Goal: Information Seeking & Learning: Learn about a topic

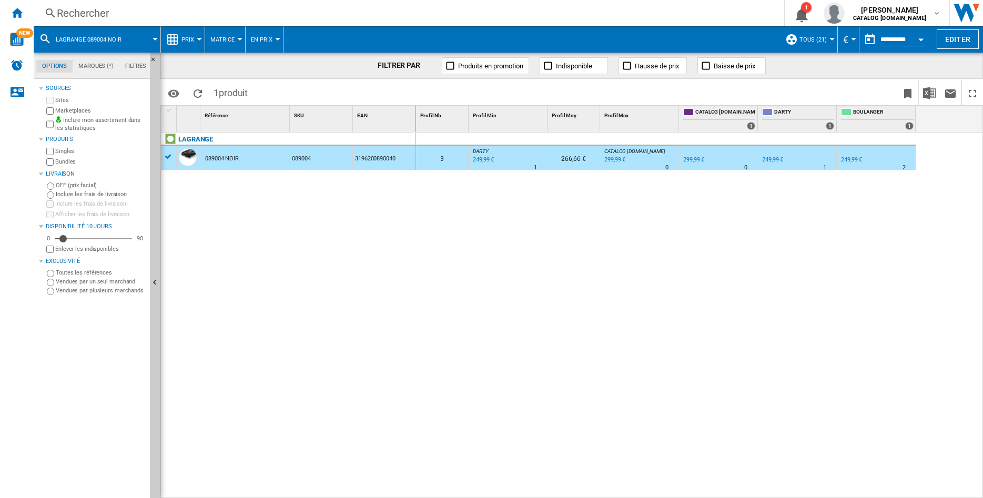
click at [108, 16] on div "Rechercher" at bounding box center [407, 13] width 700 height 15
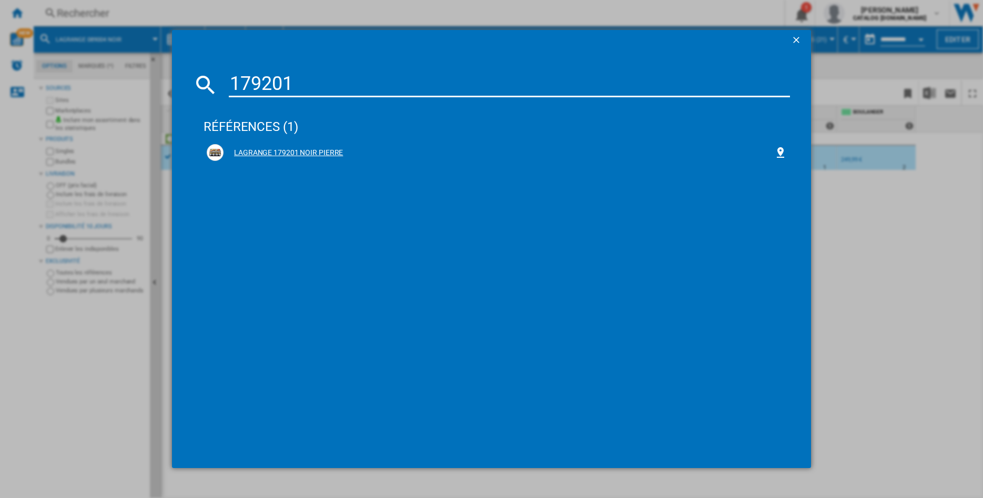
type input "179201"
click at [283, 150] on div "LAGRANGE 179201 NOIR PIERRE" at bounding box center [498, 153] width 551 height 11
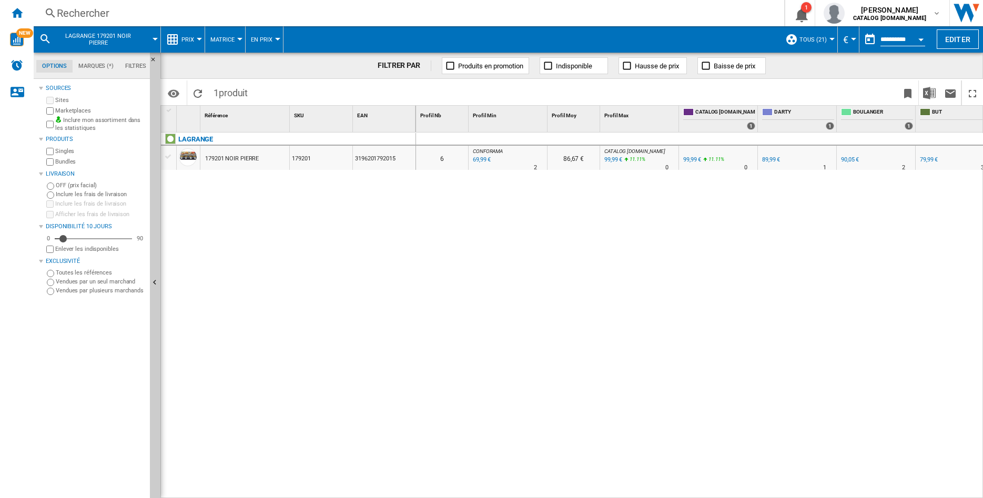
click at [921, 39] on div "Open calendar" at bounding box center [920, 39] width 5 height 3
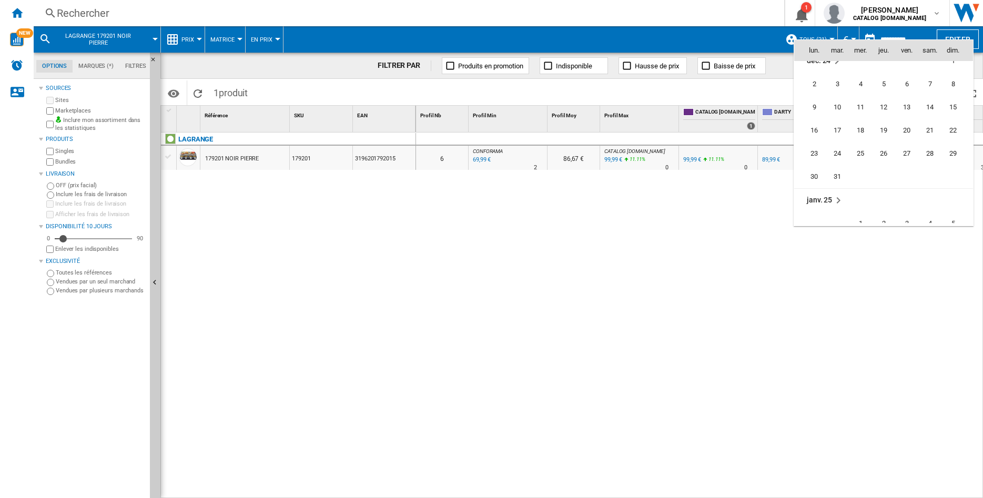
scroll to position [3644, 0]
click at [840, 170] on span "31" at bounding box center [837, 167] width 21 height 21
type input "**********"
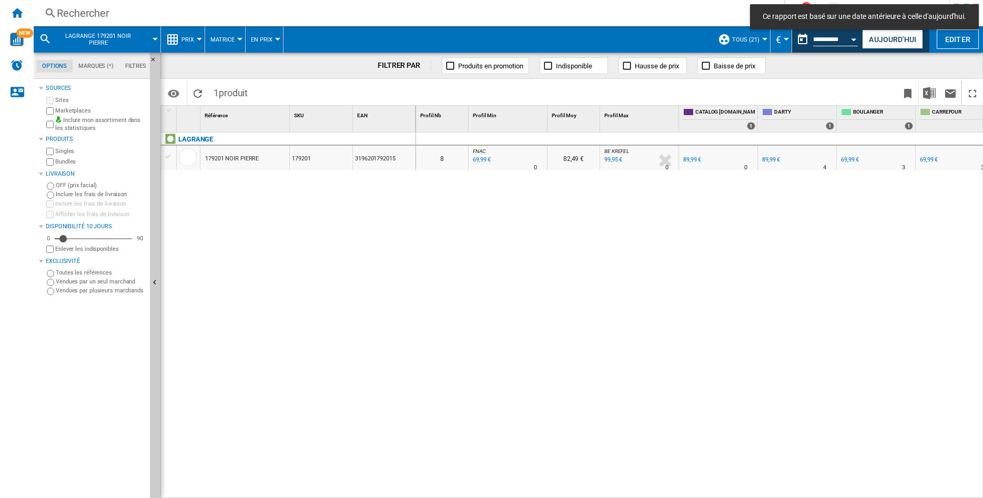
click at [528, 163] on div "FNAC : -22.2 % 69,99 € % N/A 0 FNAC :" at bounding box center [508, 160] width 74 height 24
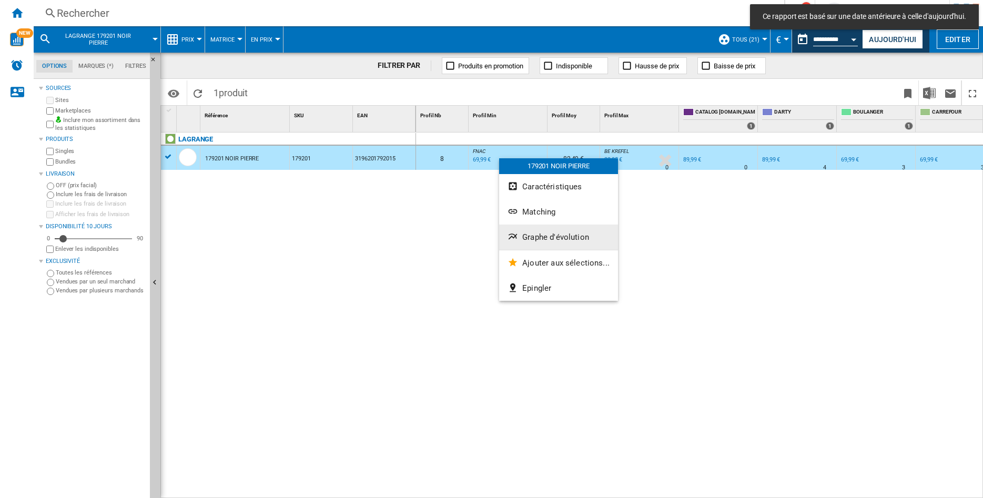
click at [531, 236] on span "Graphe d'évolution" at bounding box center [555, 236] width 67 height 9
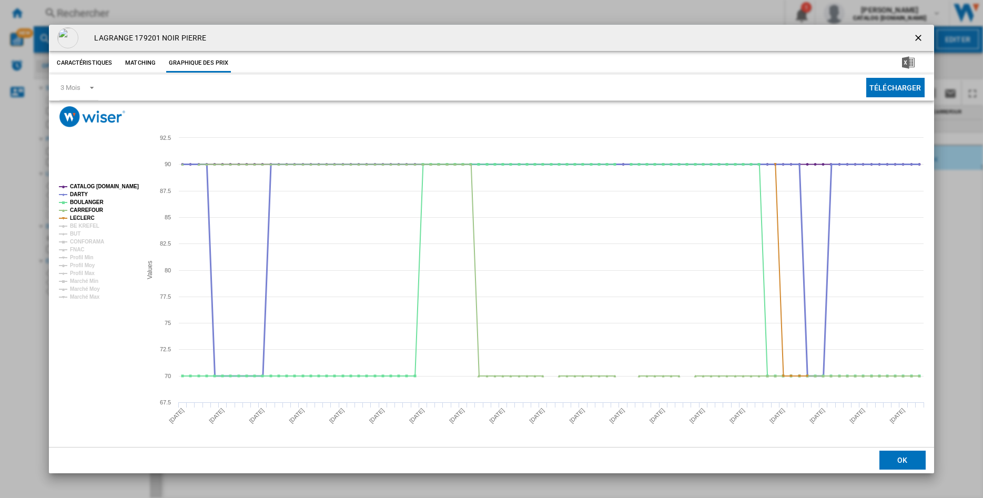
click at [77, 192] on tspan "DARTY" at bounding box center [79, 194] width 18 height 6
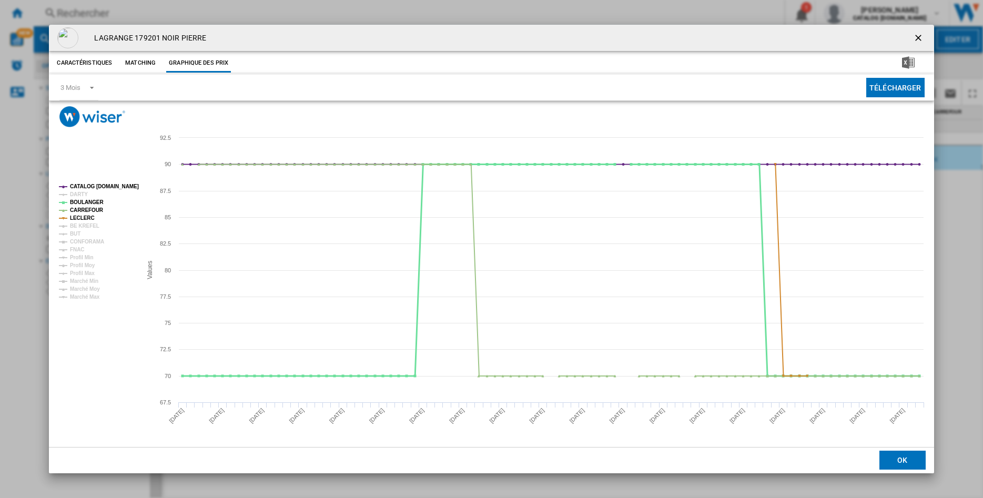
click at [80, 202] on tspan "BOULANGER" at bounding box center [87, 202] width 34 height 6
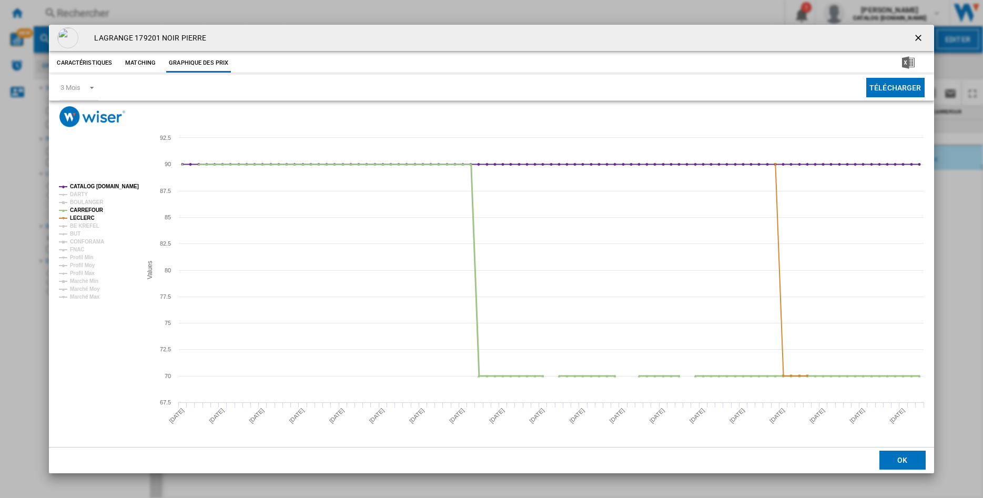
click at [85, 212] on tspan "CARREFOUR" at bounding box center [87, 210] width 34 height 6
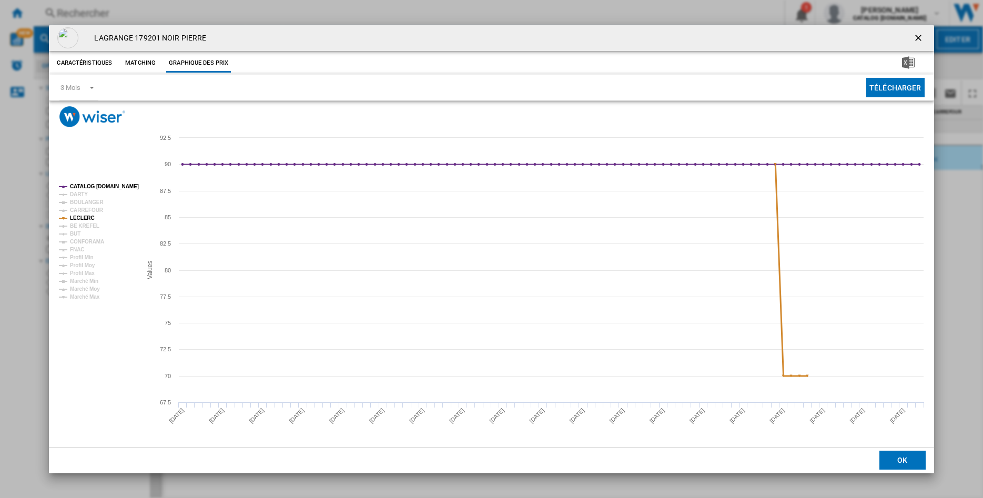
click at [82, 217] on tspan "LECLERC" at bounding box center [82, 218] width 25 height 6
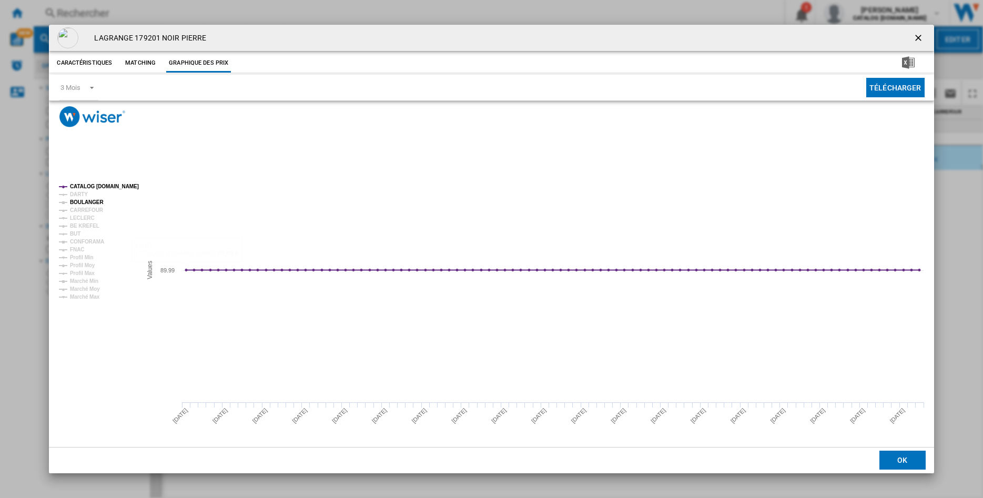
click at [79, 197] on tspan "DARTY" at bounding box center [79, 194] width 18 height 6
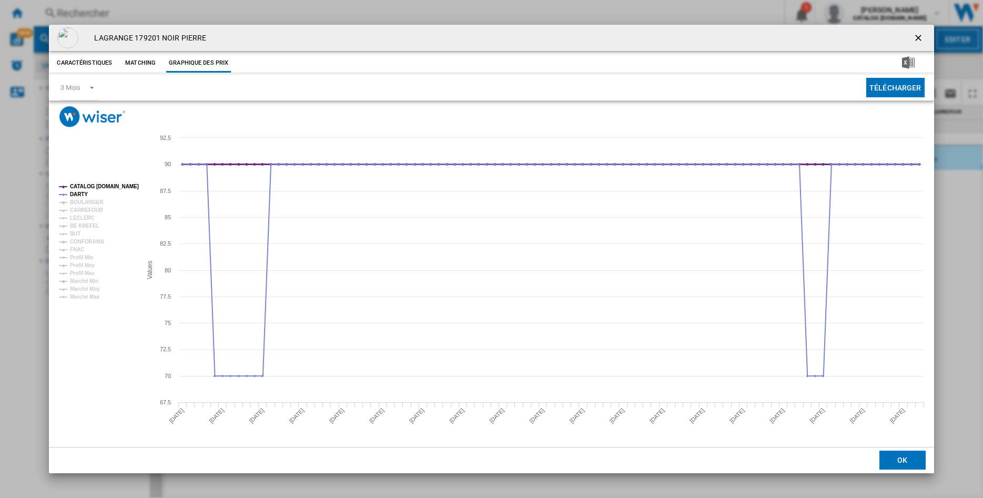
click at [81, 187] on tspan "CATALOG [DOMAIN_NAME]" at bounding box center [104, 187] width 69 height 6
click at [91, 89] on span "Product popup" at bounding box center [89, 86] width 13 height 9
click at [808, 374] on md-backdrop at bounding box center [491, 249] width 983 height 498
click at [917, 37] on ng-md-icon "getI18NText('BUTTONS.CLOSE_DIALOG')" at bounding box center [919, 39] width 13 height 13
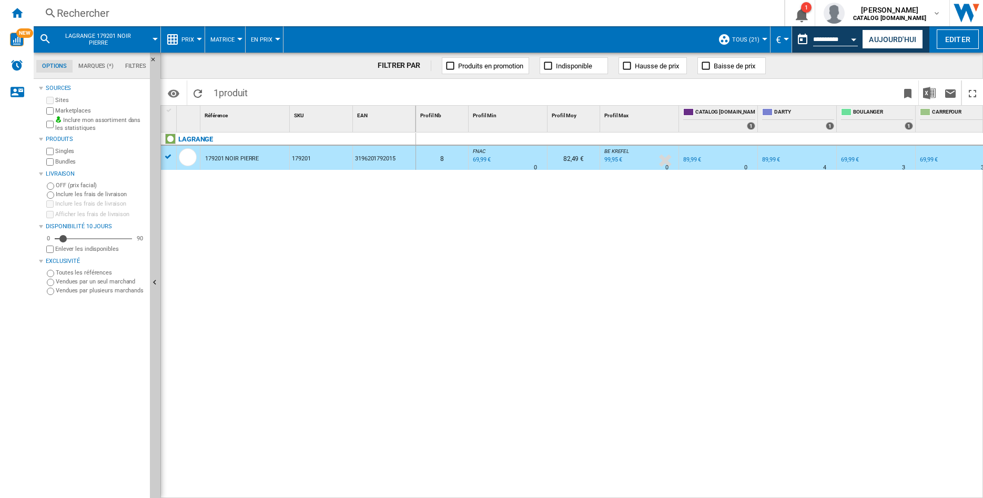
click at [91, 12] on div "Rechercher" at bounding box center [407, 13] width 700 height 15
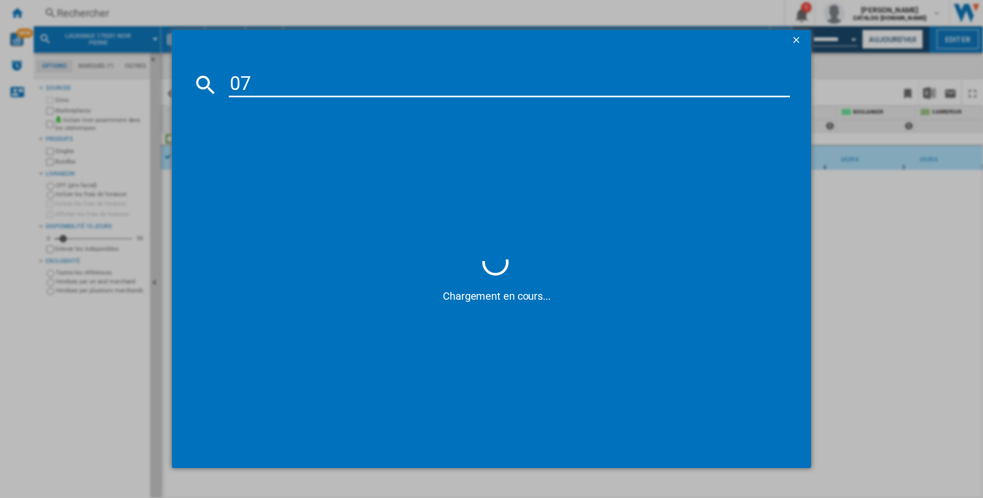
type input "0"
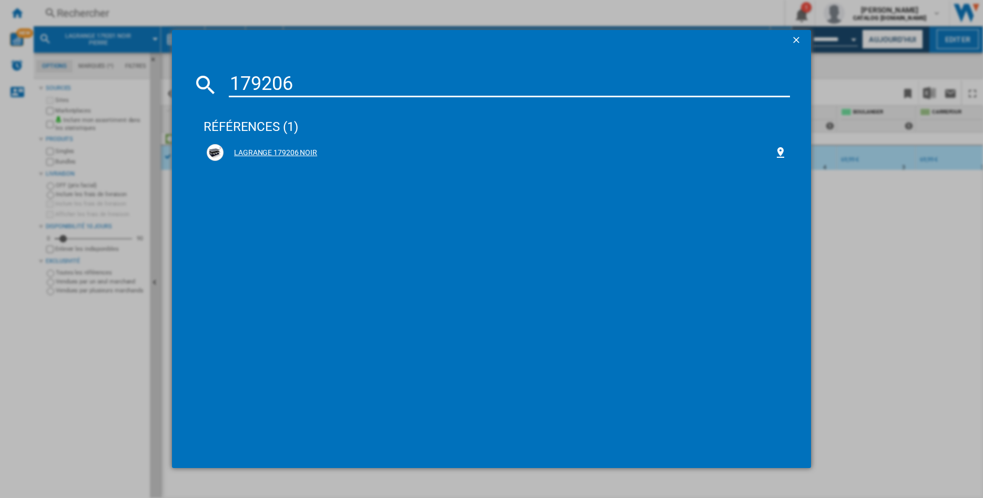
type input "179206"
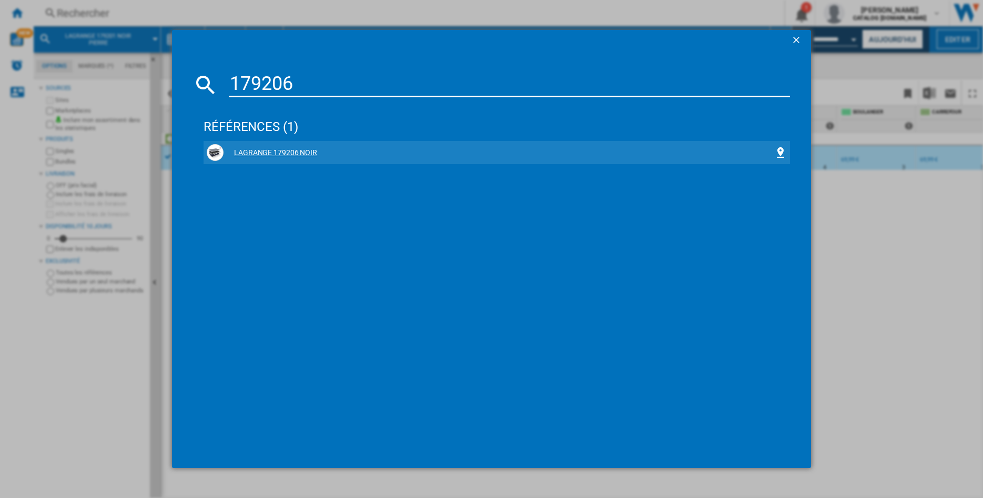
click at [262, 154] on div "LAGRANGE 179206 NOIR" at bounding box center [498, 153] width 551 height 11
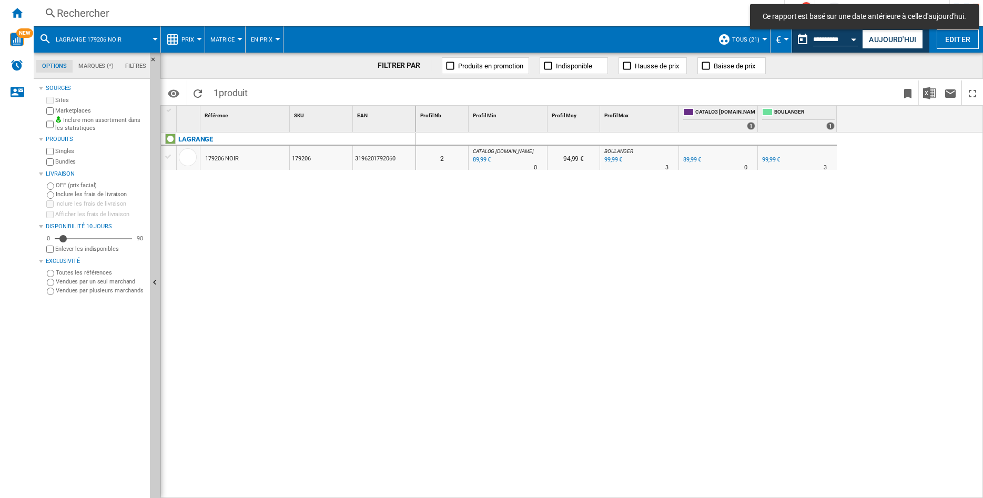
click at [225, 160] on div "179206 NOIR" at bounding box center [222, 159] width 34 height 24
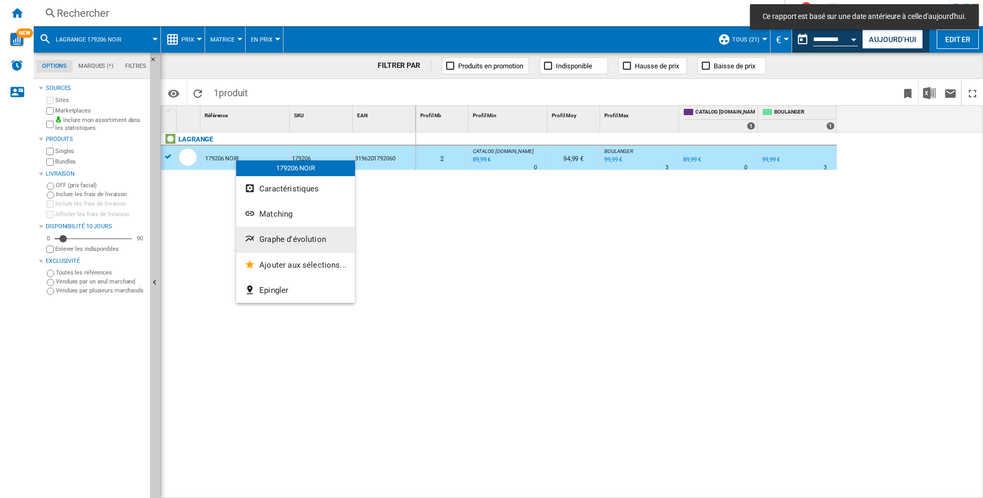
click at [276, 242] on span "Graphe d'évolution" at bounding box center [292, 239] width 67 height 9
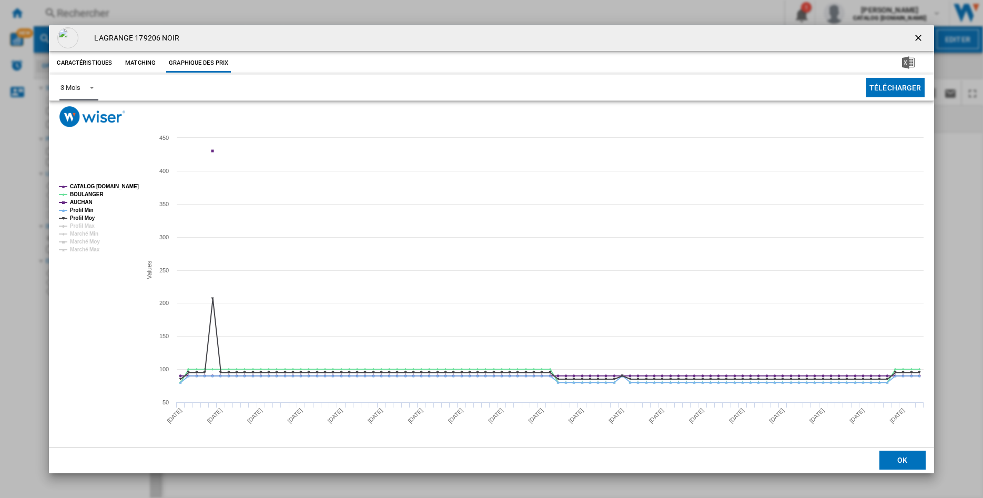
click at [90, 88] on span "Product popup" at bounding box center [89, 86] width 13 height 9
click at [75, 113] on div "6 Mois" at bounding box center [69, 112] width 19 height 9
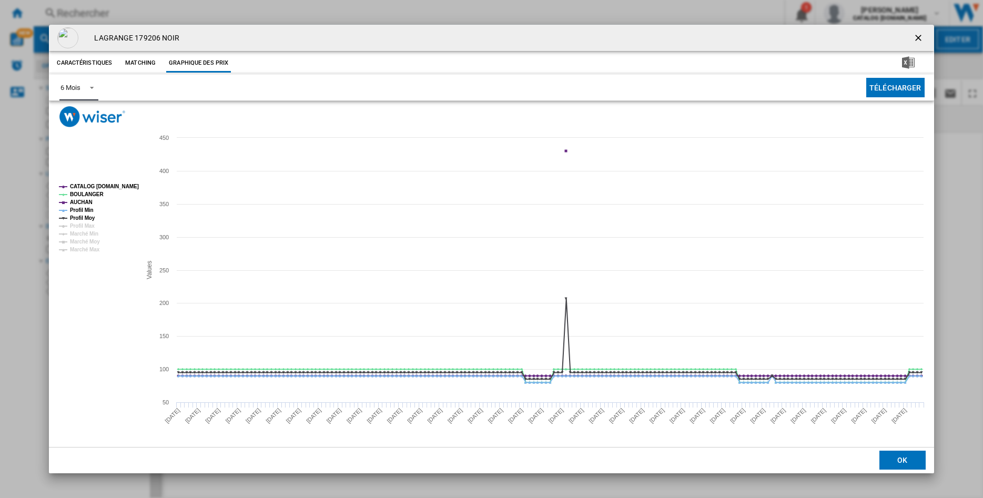
click at [83, 202] on tspan "AUCHAN" at bounding box center [81, 202] width 23 height 6
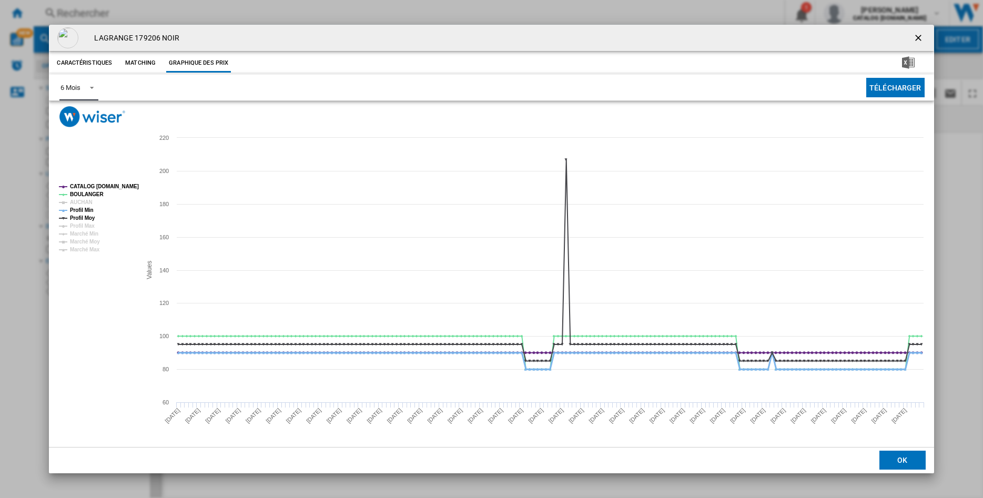
click at [82, 208] on tspan "Profil Min" at bounding box center [82, 210] width 24 height 6
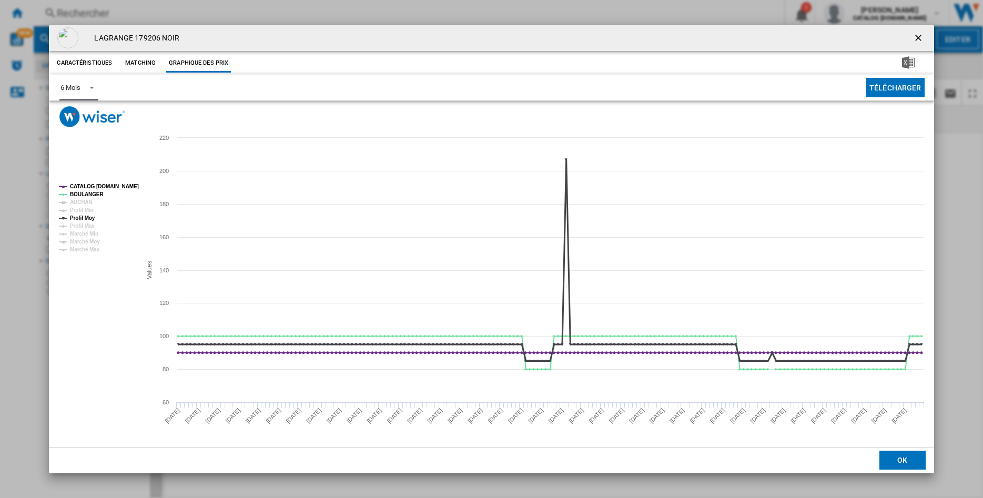
drag, startPoint x: 82, startPoint y: 218, endPoint x: 83, endPoint y: 198, distance: 19.5
click at [83, 216] on tspan "Profil Moy" at bounding box center [82, 218] width 25 height 6
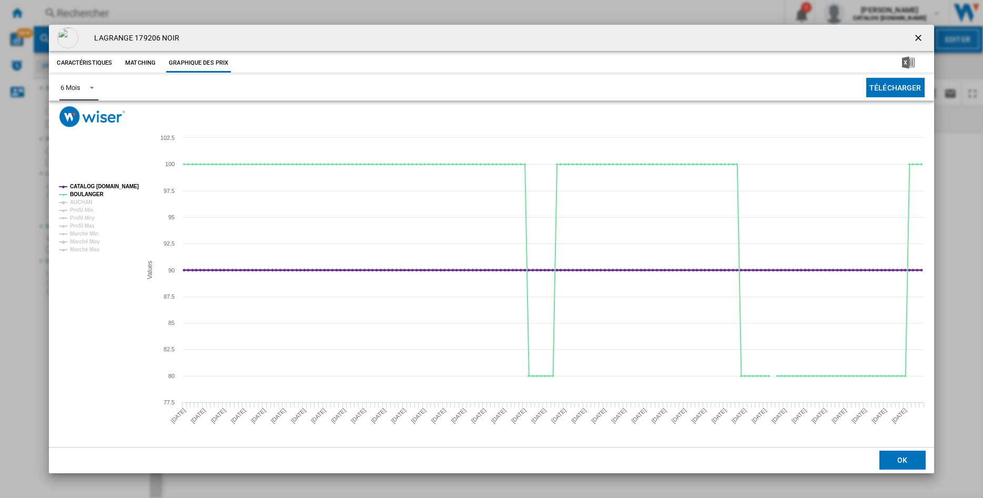
click at [82, 185] on tspan "CATALOG [DOMAIN_NAME]" at bounding box center [104, 187] width 69 height 6
